Goal: Task Accomplishment & Management: Manage account settings

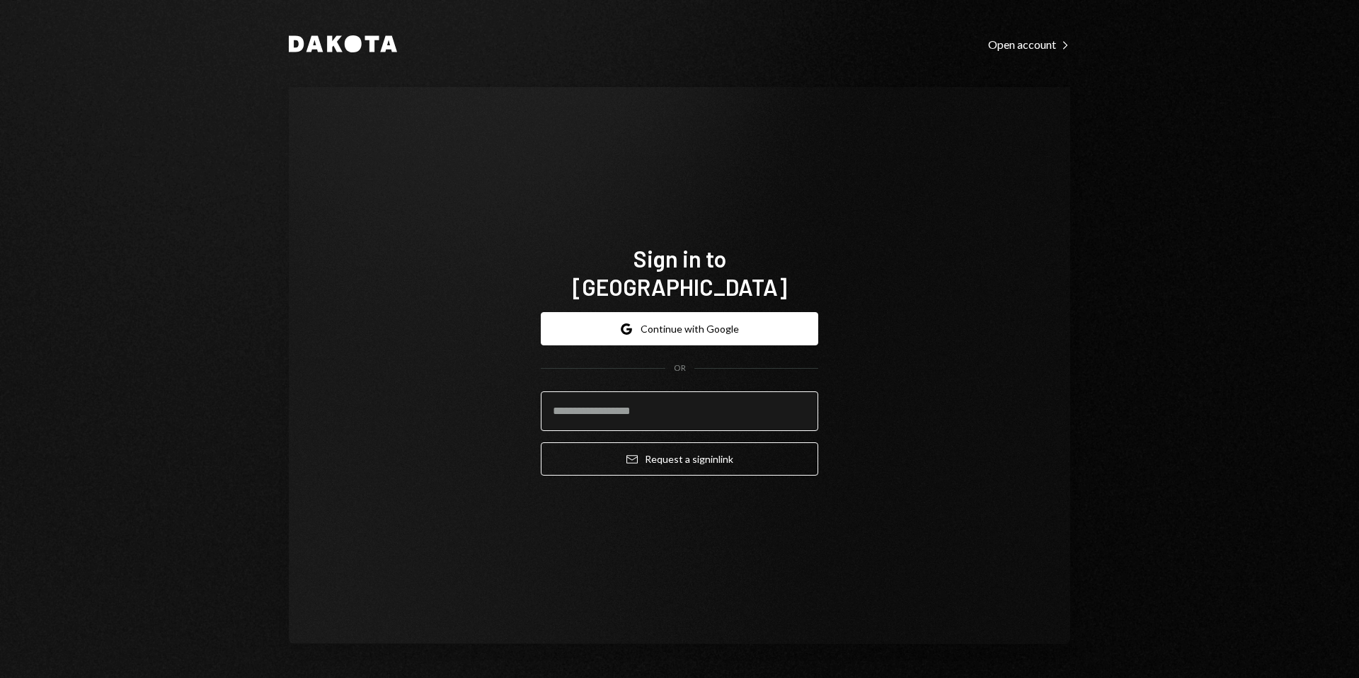
click at [619, 391] on input "email" at bounding box center [679, 411] width 277 height 40
type input "**********"
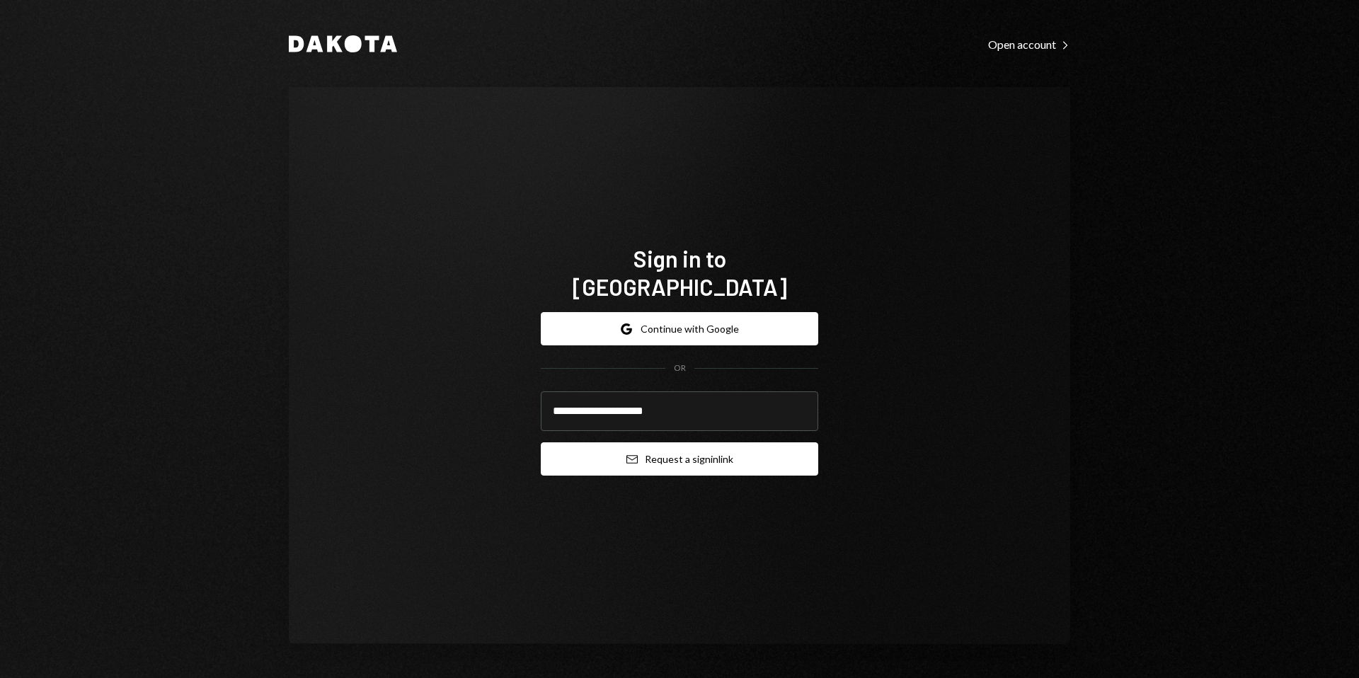
click at [685, 454] on button "Email Request a sign in link" at bounding box center [679, 458] width 277 height 33
